Goal: Transaction & Acquisition: Purchase product/service

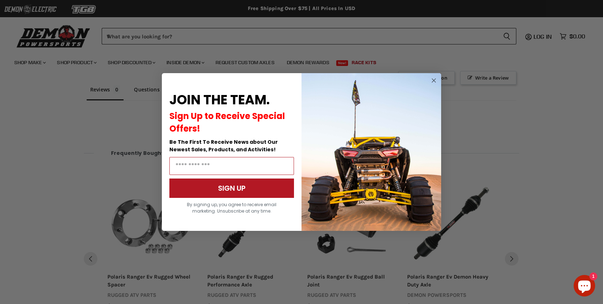
scroll to position [527, 0]
